Goal: Find specific page/section: Find specific page/section

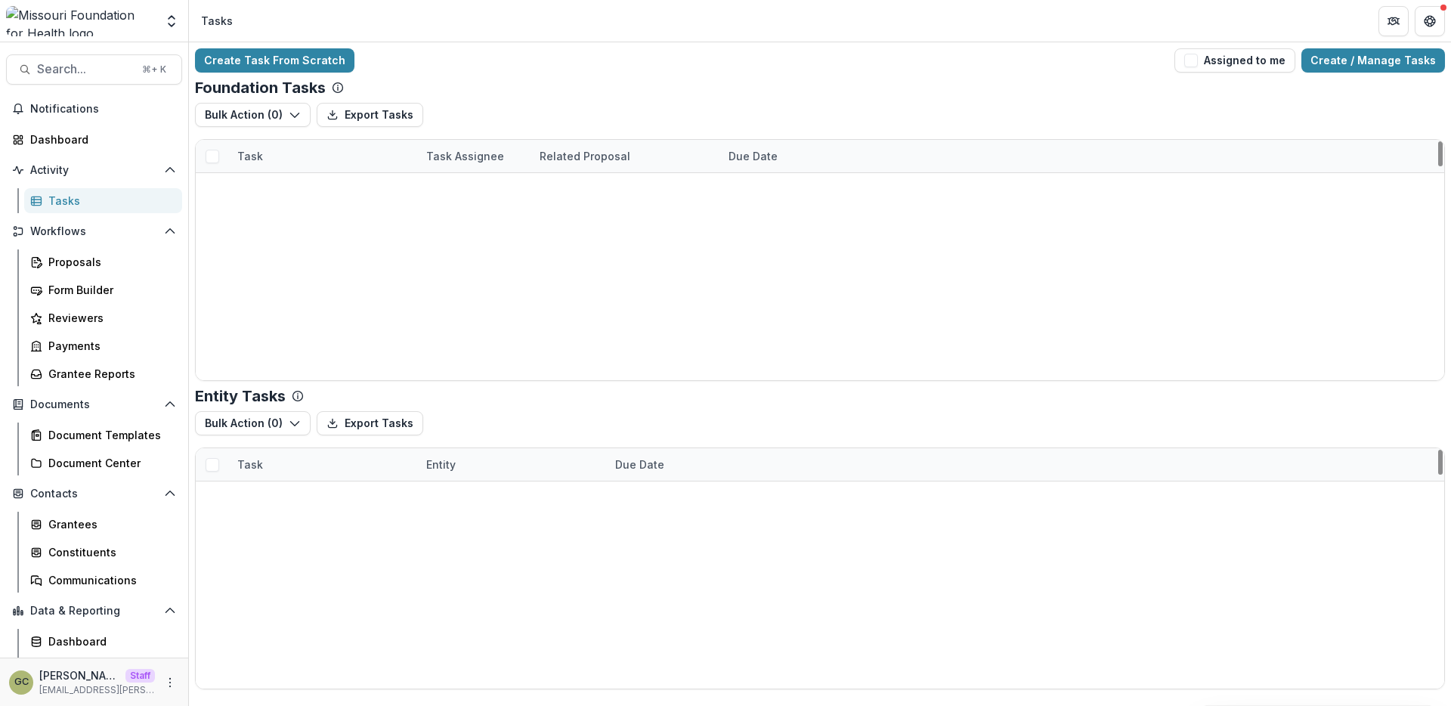
scroll to position [5044, 0]
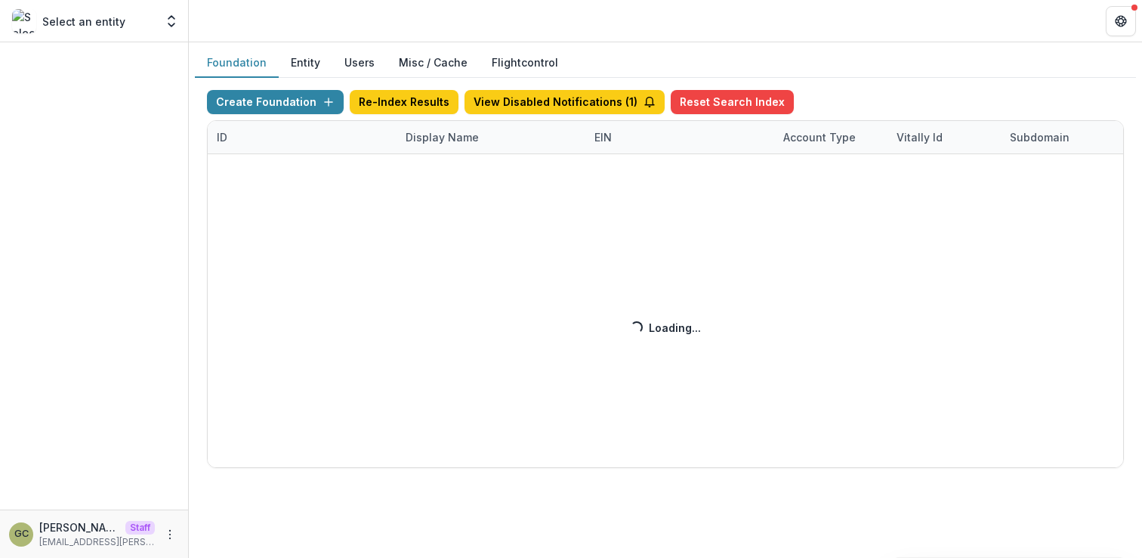
click at [448, 141] on div "Create Foundation Re-Index Results View Disabled Notifications ( 1 ) Reset Sear…" at bounding box center [665, 279] width 917 height 378
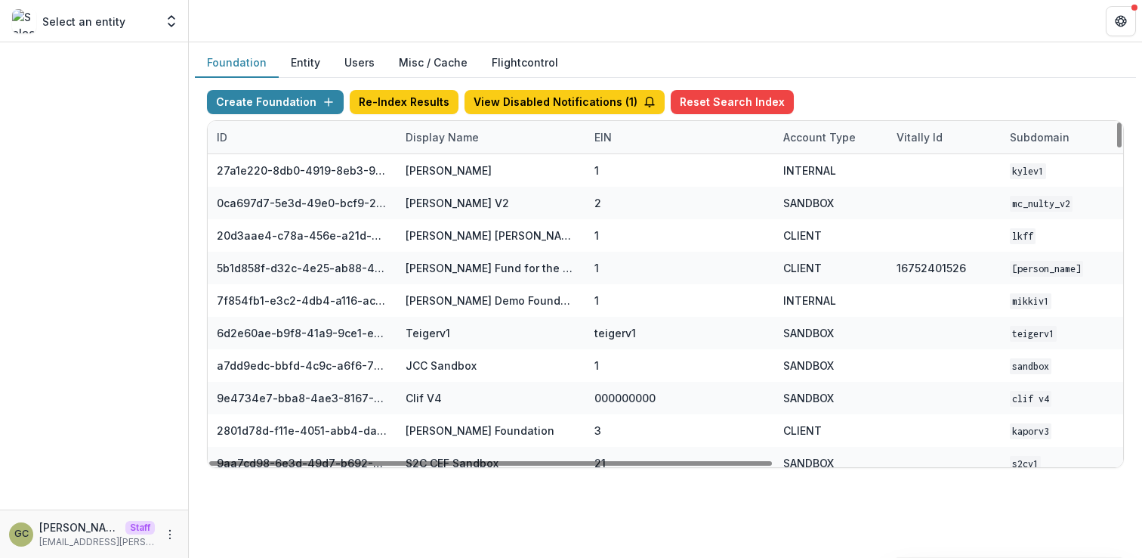
click at [448, 141] on div "Display Name" at bounding box center [442, 137] width 91 height 16
click at [443, 172] on input at bounding box center [490, 171] width 181 height 24
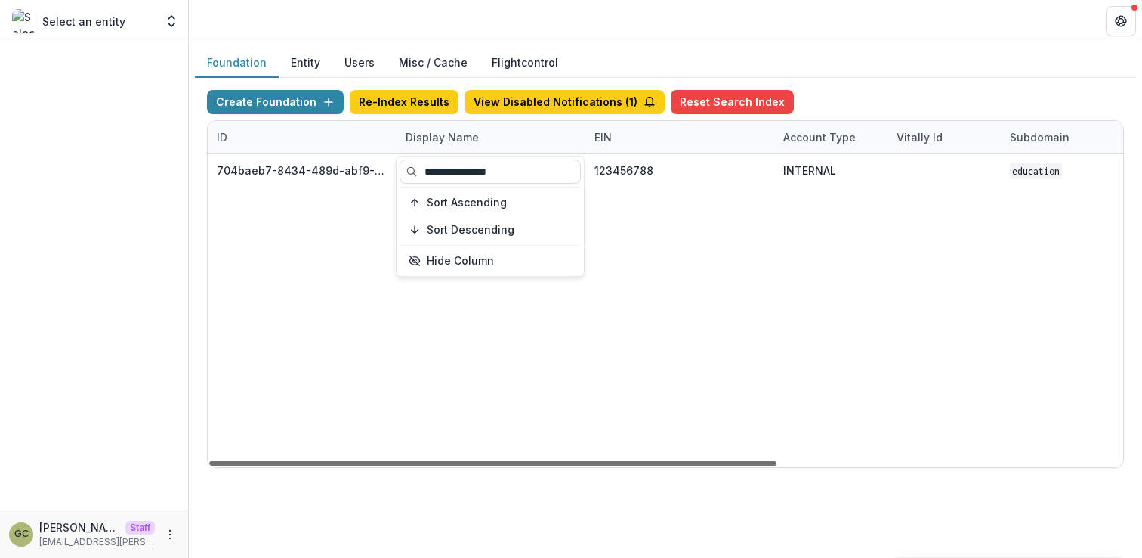
type input "**********"
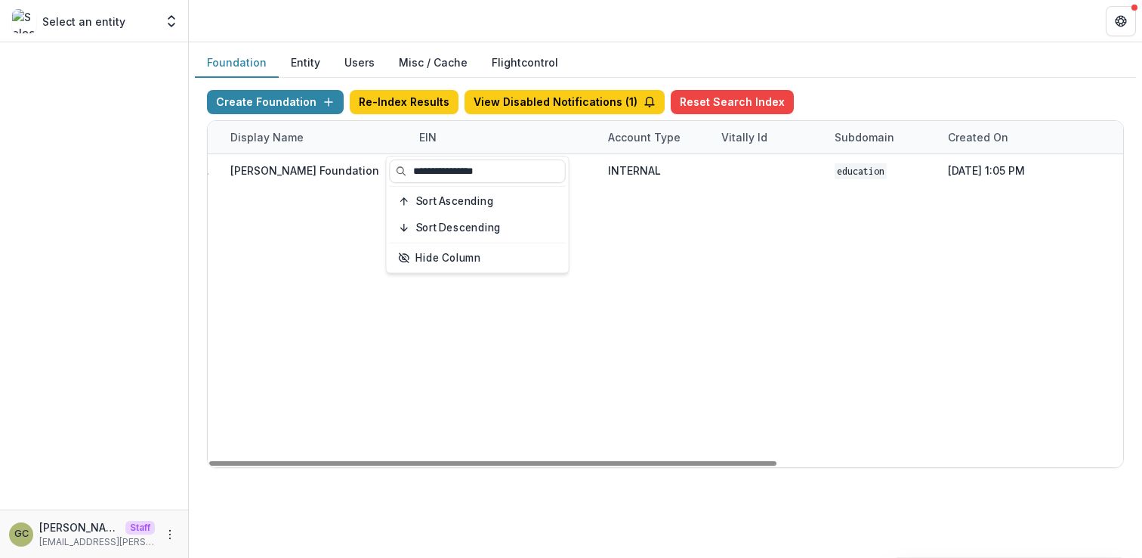
drag, startPoint x: 758, startPoint y: 464, endPoint x: 867, endPoint y: 454, distance: 110.0
click at [777, 461] on div at bounding box center [492, 463] width 567 height 5
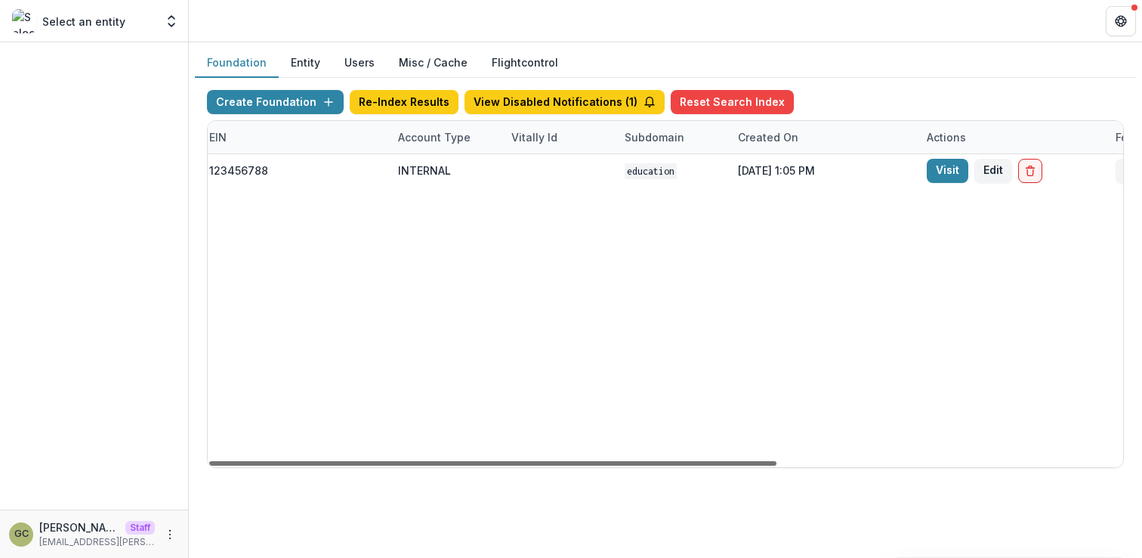
scroll to position [0, 558]
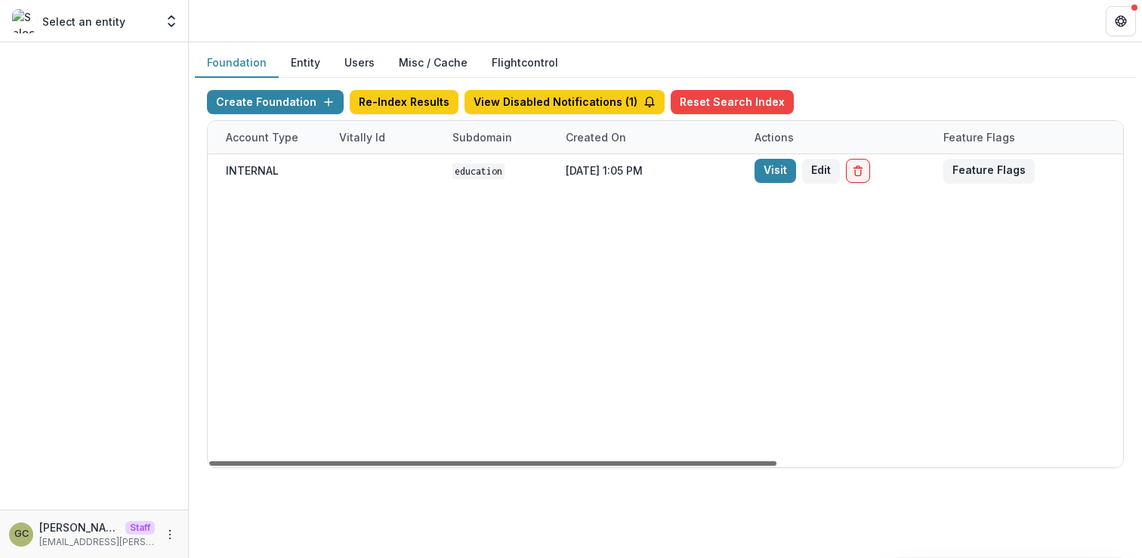
drag, startPoint x: 773, startPoint y: 462, endPoint x: 1020, endPoint y: 445, distance: 247.7
click at [777, 461] on div at bounding box center [492, 463] width 567 height 5
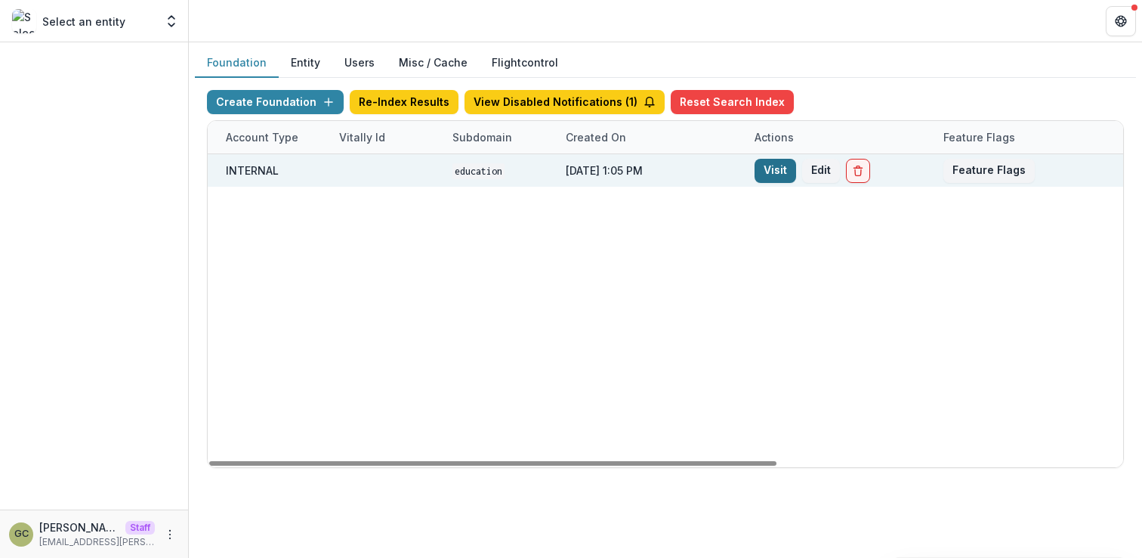
click at [781, 168] on link "Visit" at bounding box center [776, 171] width 42 height 24
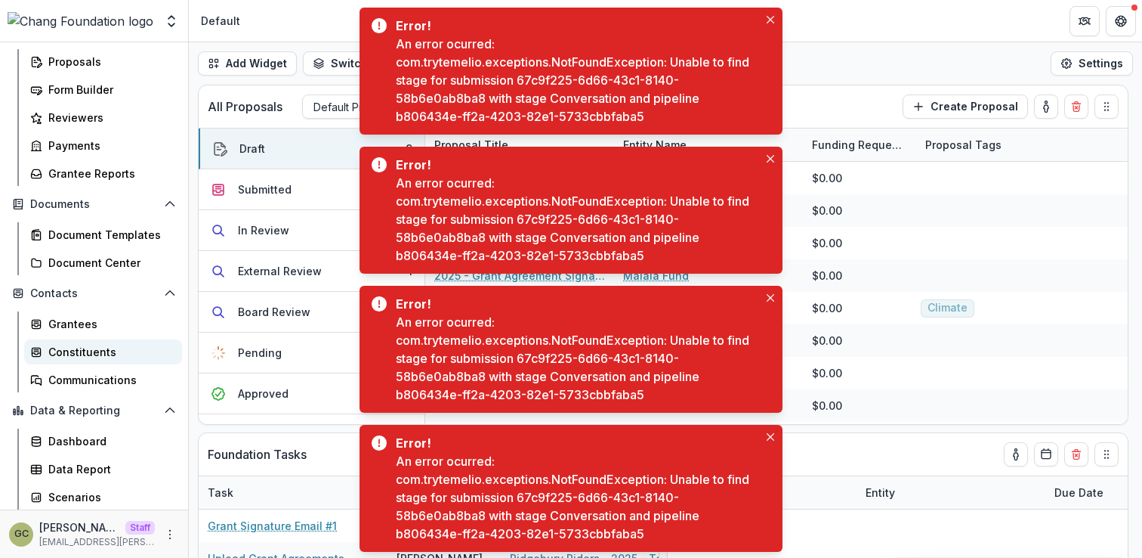
scroll to position [197, 0]
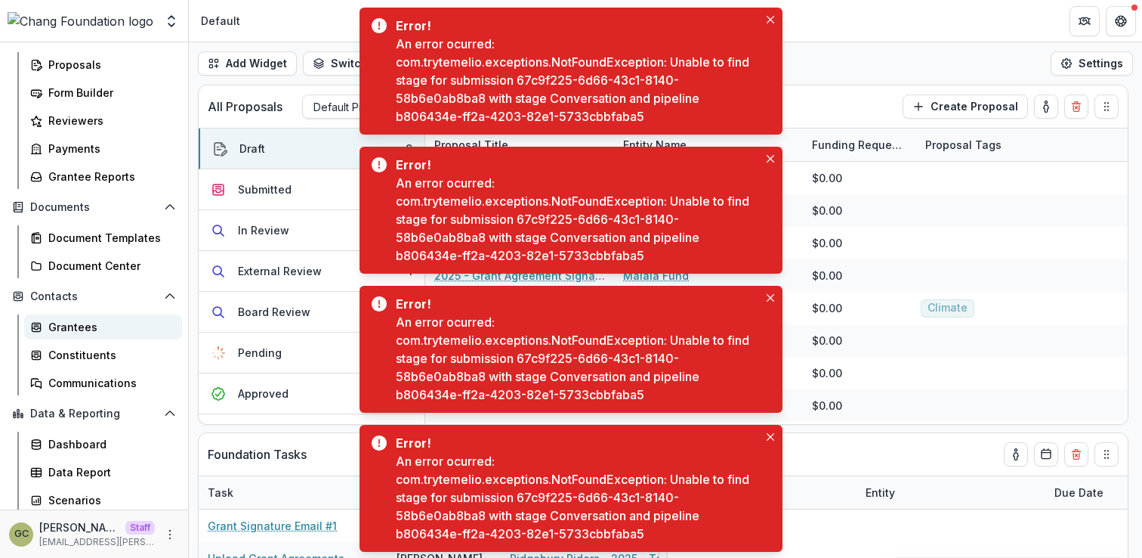
click at [88, 332] on div "Grantees" at bounding box center [109, 327] width 122 height 16
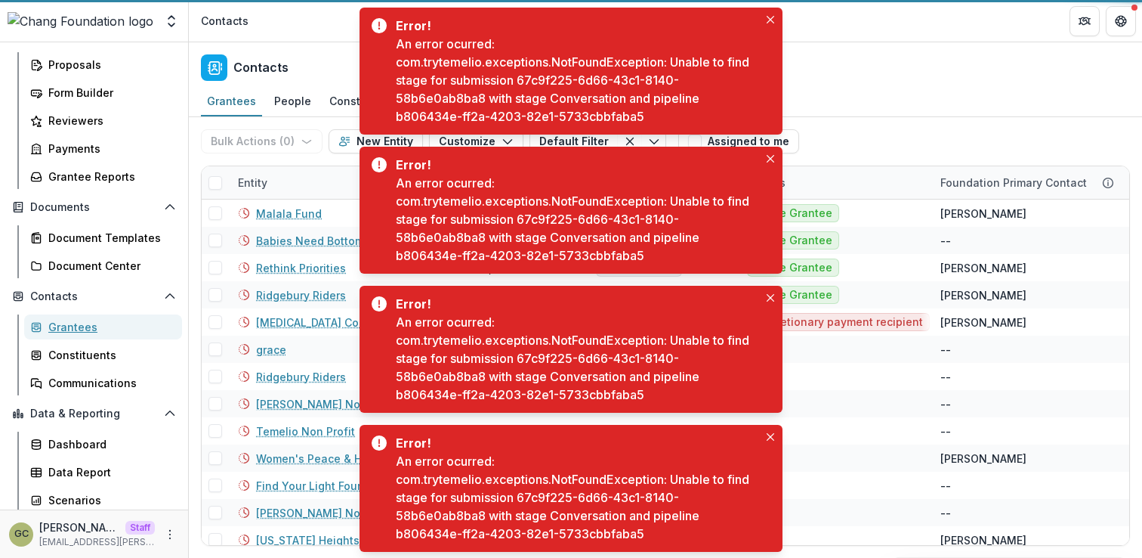
scroll to position [194, 0]
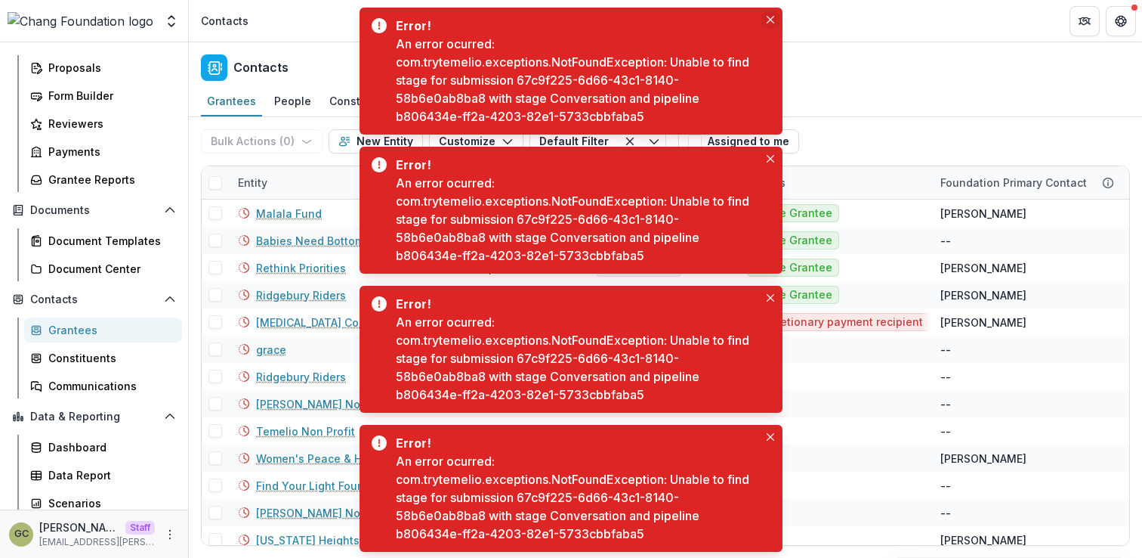
click at [768, 17] on icon "Close" at bounding box center [771, 20] width 8 height 8
